Goal: Find specific page/section

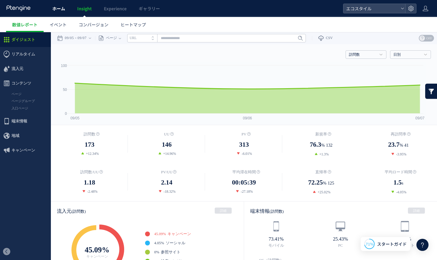
click at [63, 8] on span "ホーム" at bounding box center [58, 8] width 13 height 6
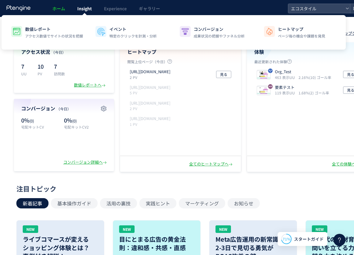
click at [88, 9] on span "Insight" at bounding box center [84, 8] width 15 height 6
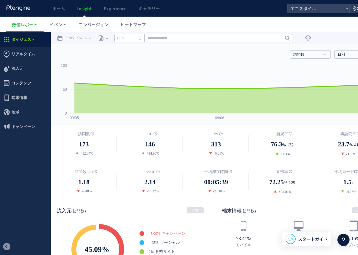
click at [25, 82] on span "コンテンツ" at bounding box center [22, 83] width 20 height 15
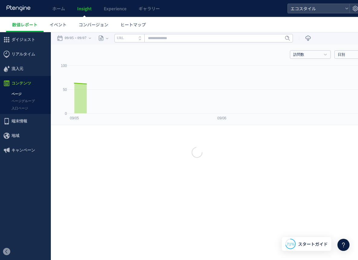
click at [20, 108] on div at bounding box center [179, 130] width 358 height 260
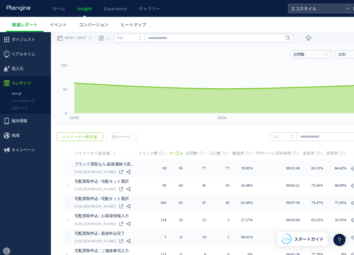
click at [20, 108] on link "入口ページ" at bounding box center [25, 108] width 51 height 7
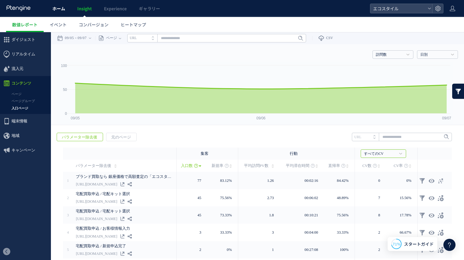
click at [64, 12] on link "ホーム" at bounding box center [58, 8] width 25 height 17
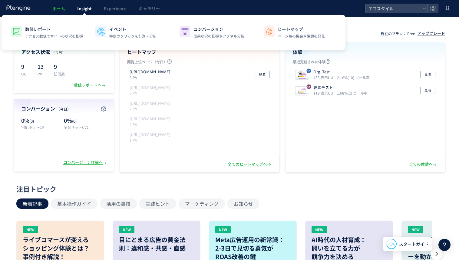
click at [80, 11] on span "Insight" at bounding box center [84, 8] width 15 height 6
